Goal: Task Accomplishment & Management: Complete application form

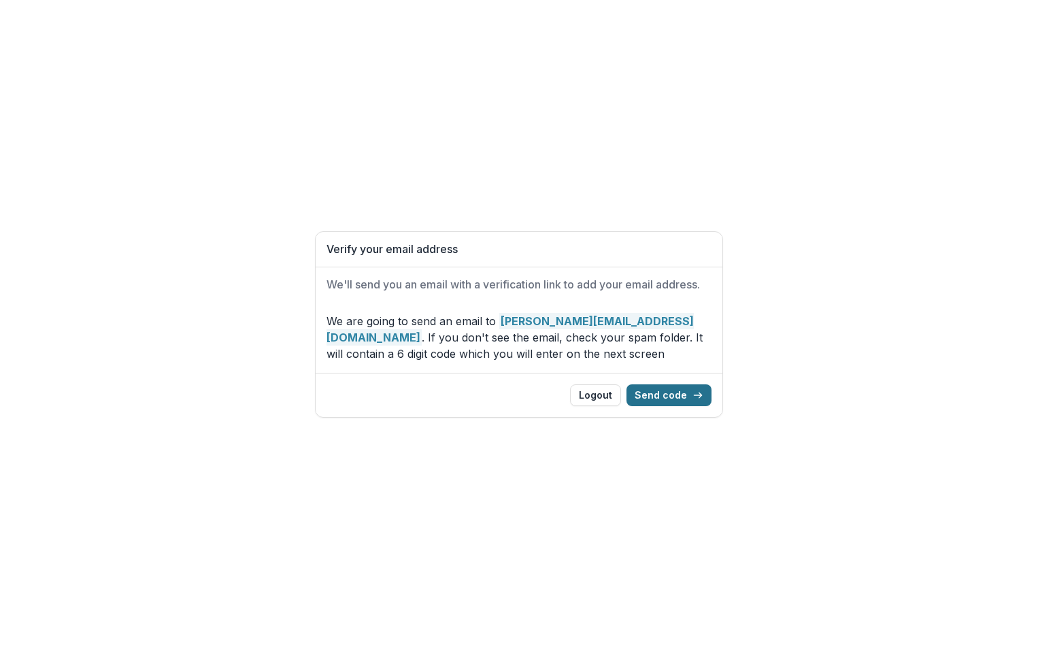
click at [671, 400] on button "Send code" at bounding box center [668, 395] width 85 height 22
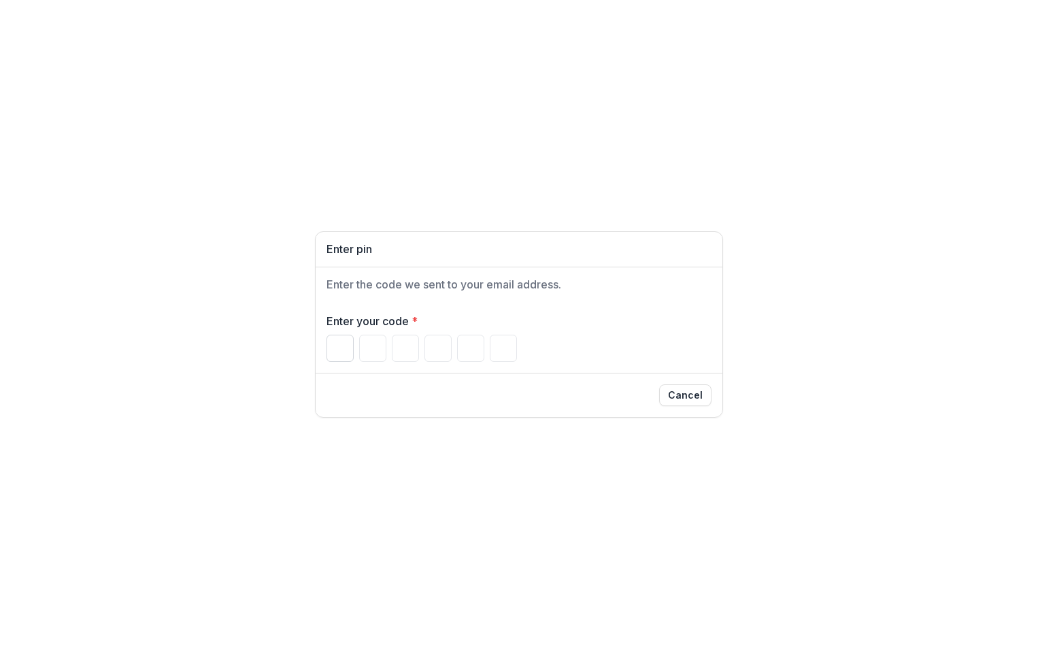
click at [351, 352] on input "Please enter your pin code" at bounding box center [339, 348] width 27 height 27
type input "*"
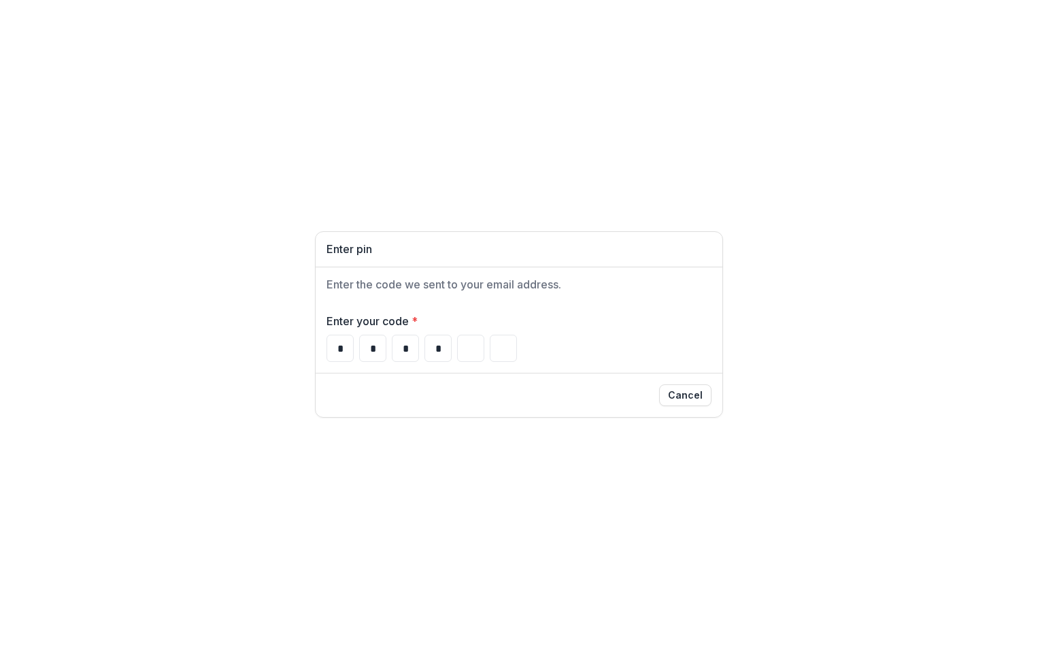
type input "*"
